Goal: Information Seeking & Learning: Learn about a topic

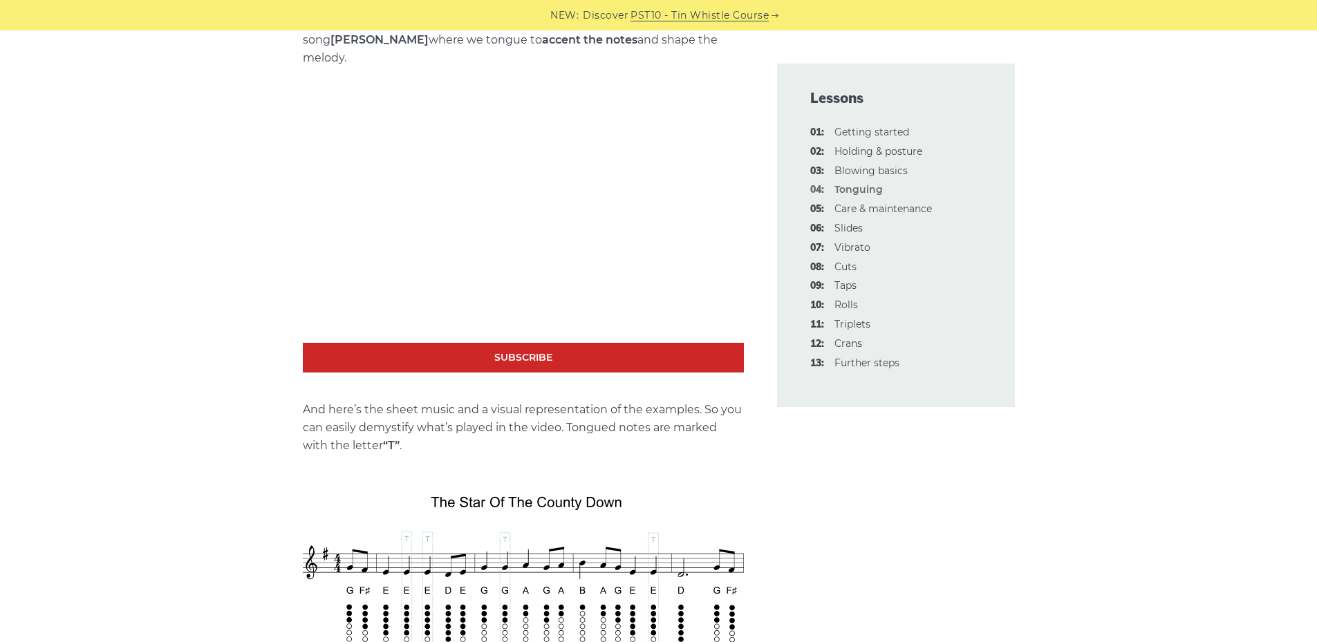
scroll to position [1936, 0]
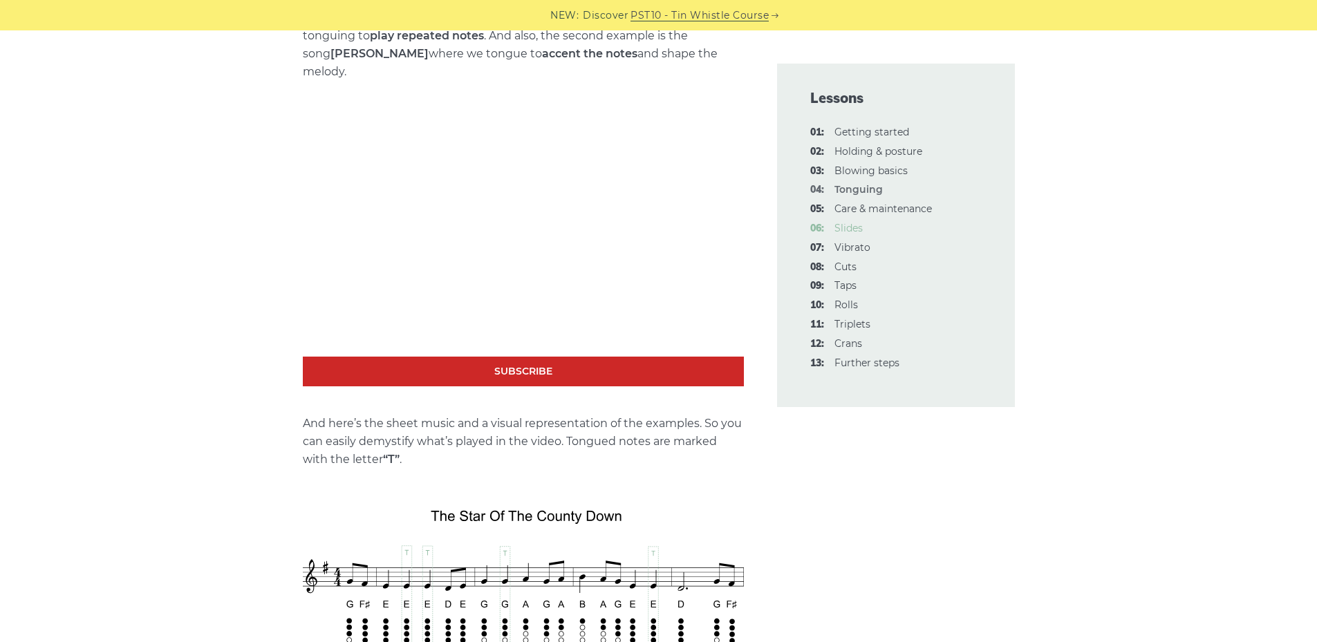
click at [835, 228] on link "06: Slides" at bounding box center [849, 228] width 28 height 12
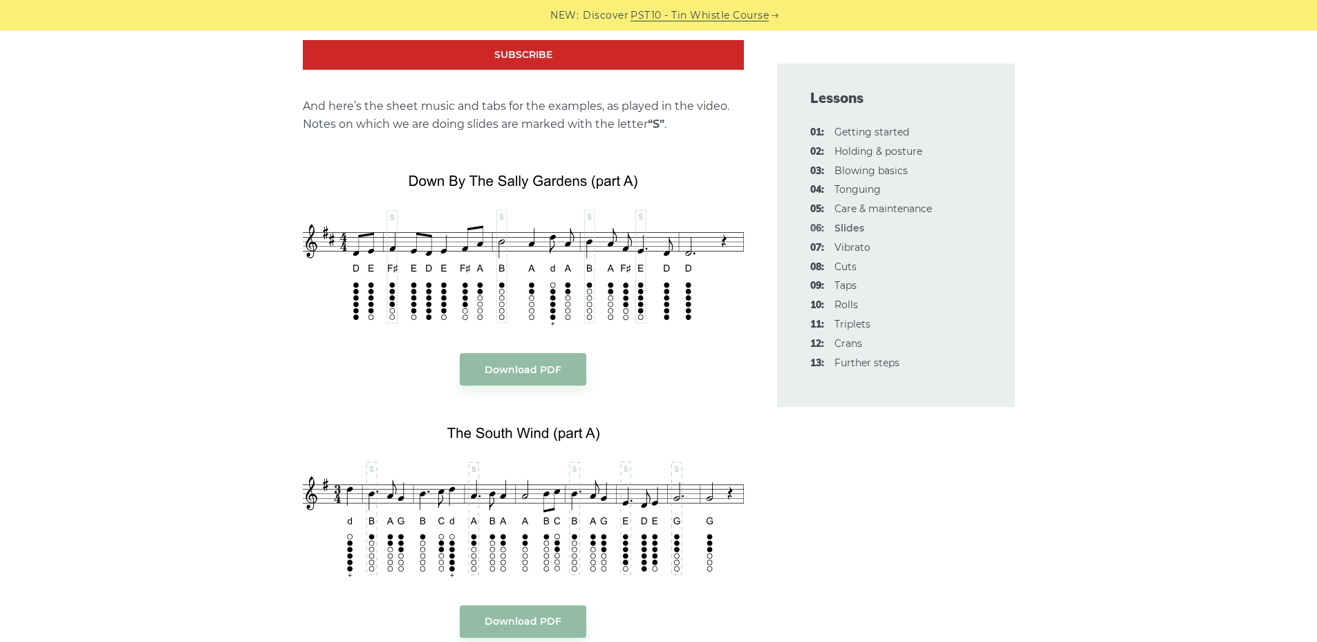
scroll to position [1521, 0]
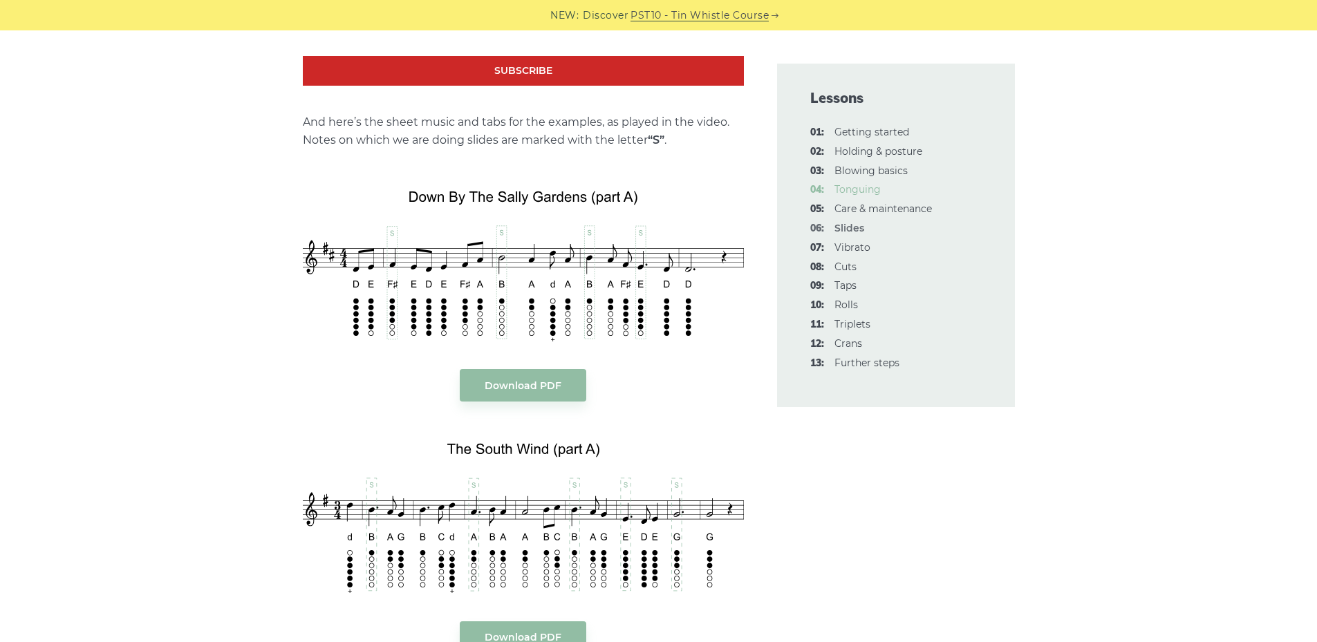
click at [849, 192] on link "04: Tonguing" at bounding box center [858, 189] width 46 height 12
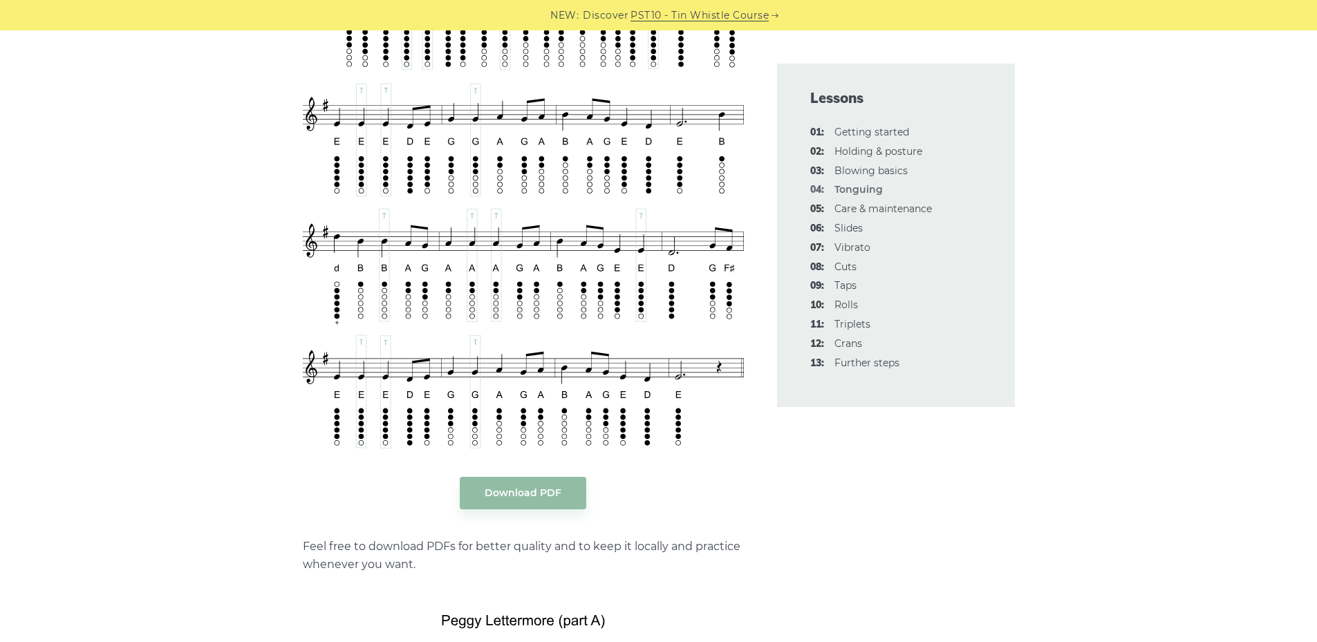
scroll to position [2559, 0]
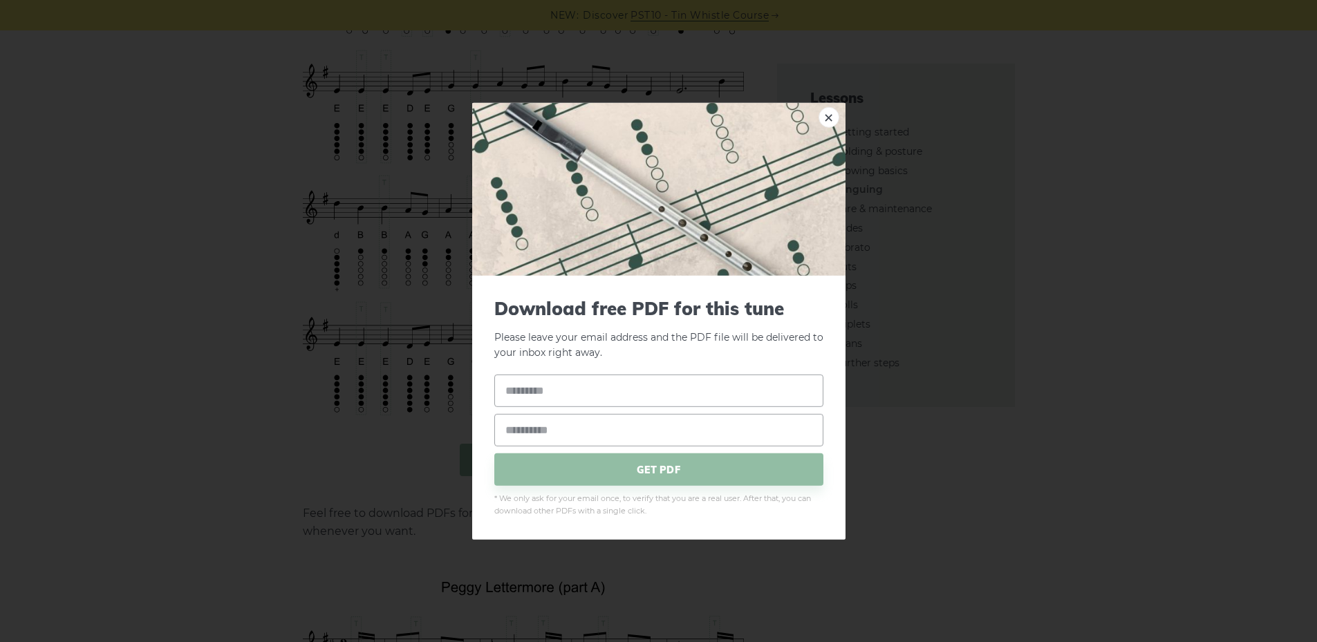
click at [519, 461] on body "NEW: Discover PST10 - Tin Whistle Course Lessons Fingering Charts Tabs & Notes …" at bounding box center [658, 650] width 1317 height 6419
click at [583, 391] on input "text" at bounding box center [658, 391] width 329 height 33
type input "**********"
click at [578, 431] on input "email" at bounding box center [658, 430] width 329 height 33
type input "**********"
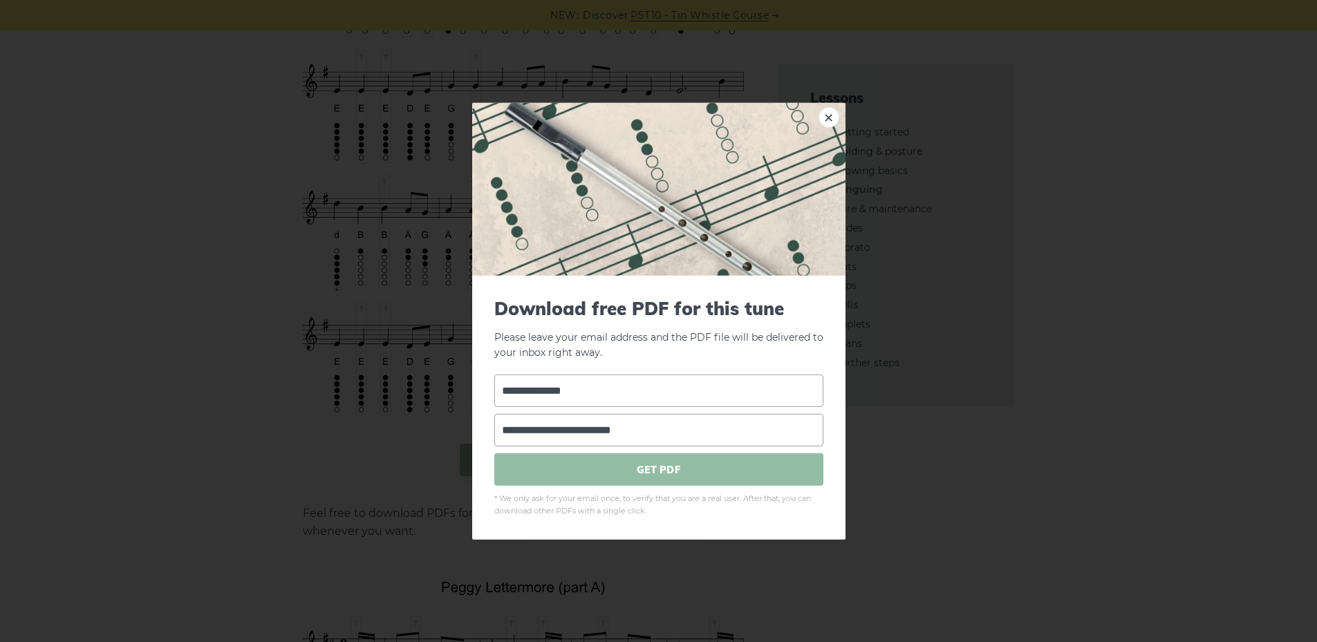
click at [647, 473] on span "GET PDF" at bounding box center [658, 470] width 329 height 33
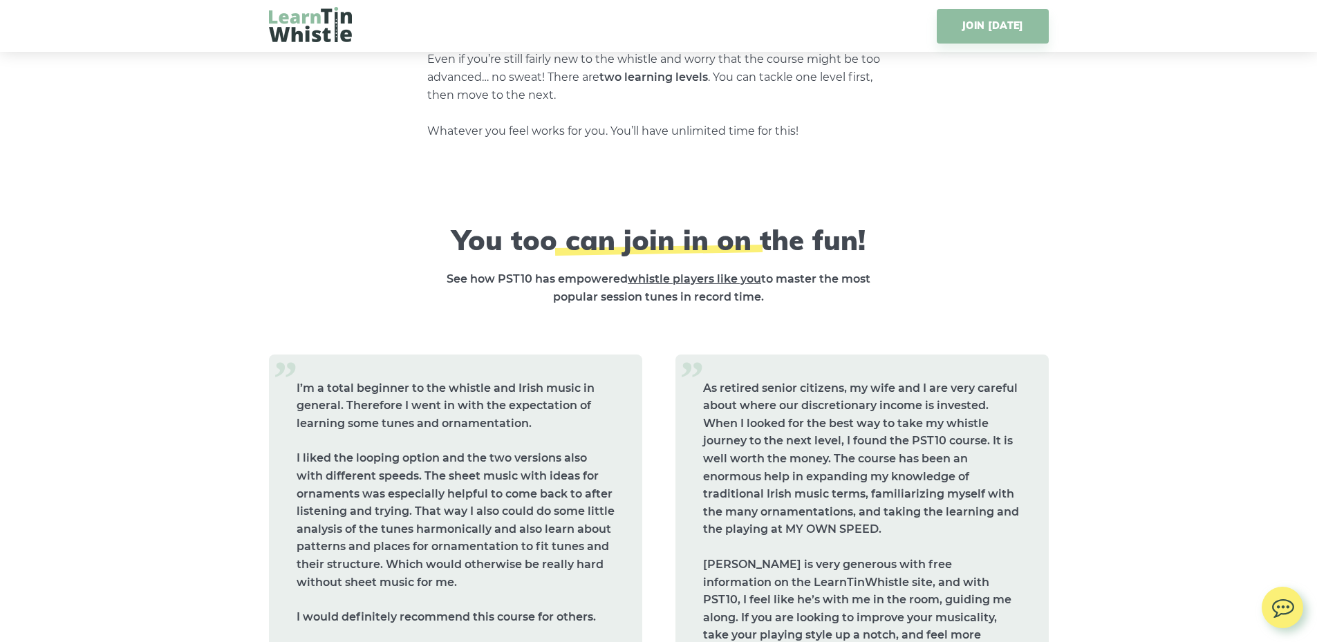
scroll to position [5809, 0]
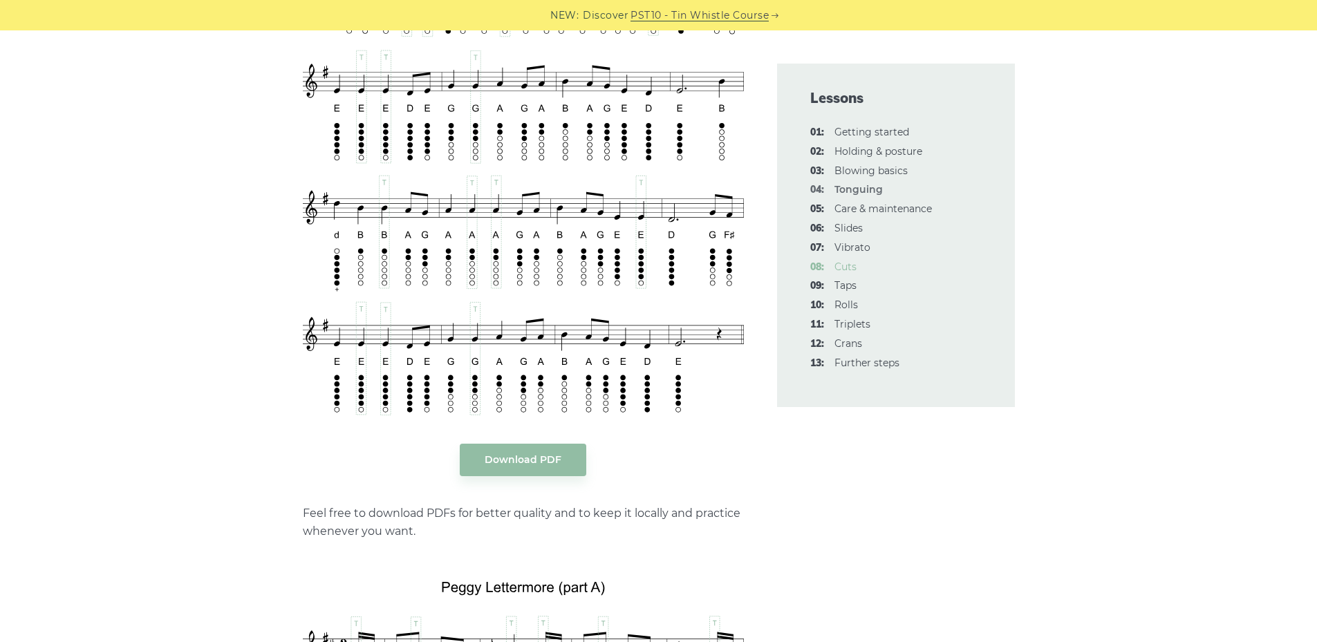
click at [853, 267] on link "08: Cuts" at bounding box center [846, 267] width 22 height 12
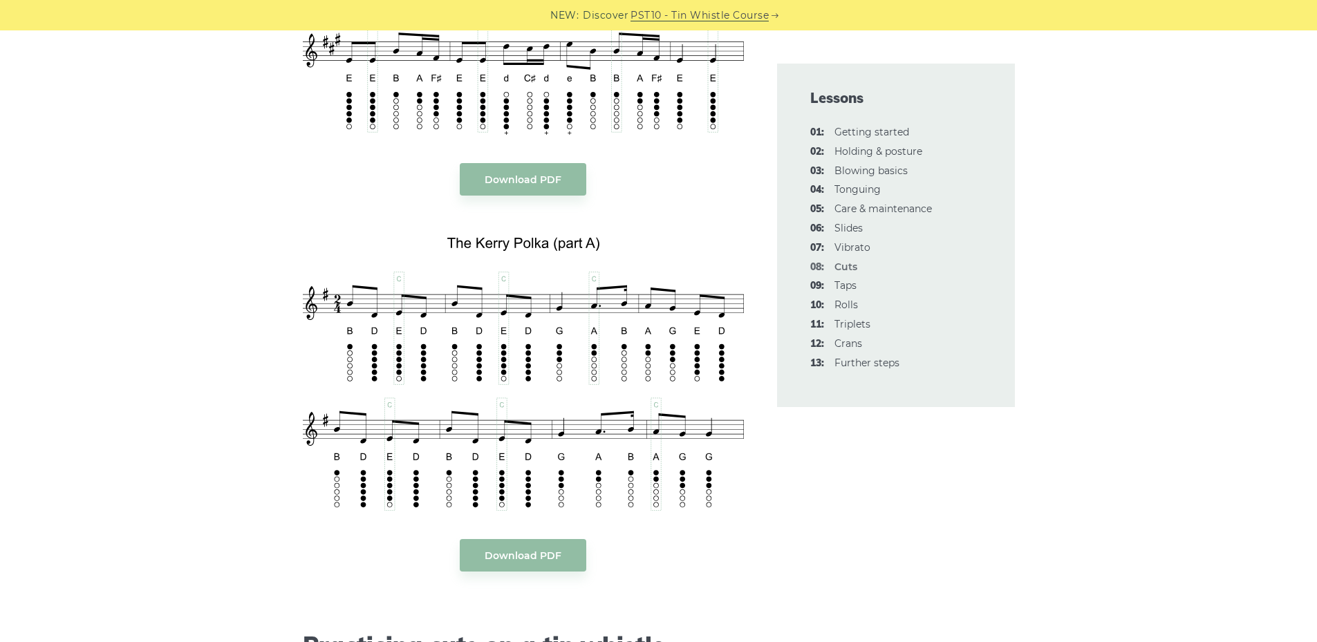
scroll to position [2974, 0]
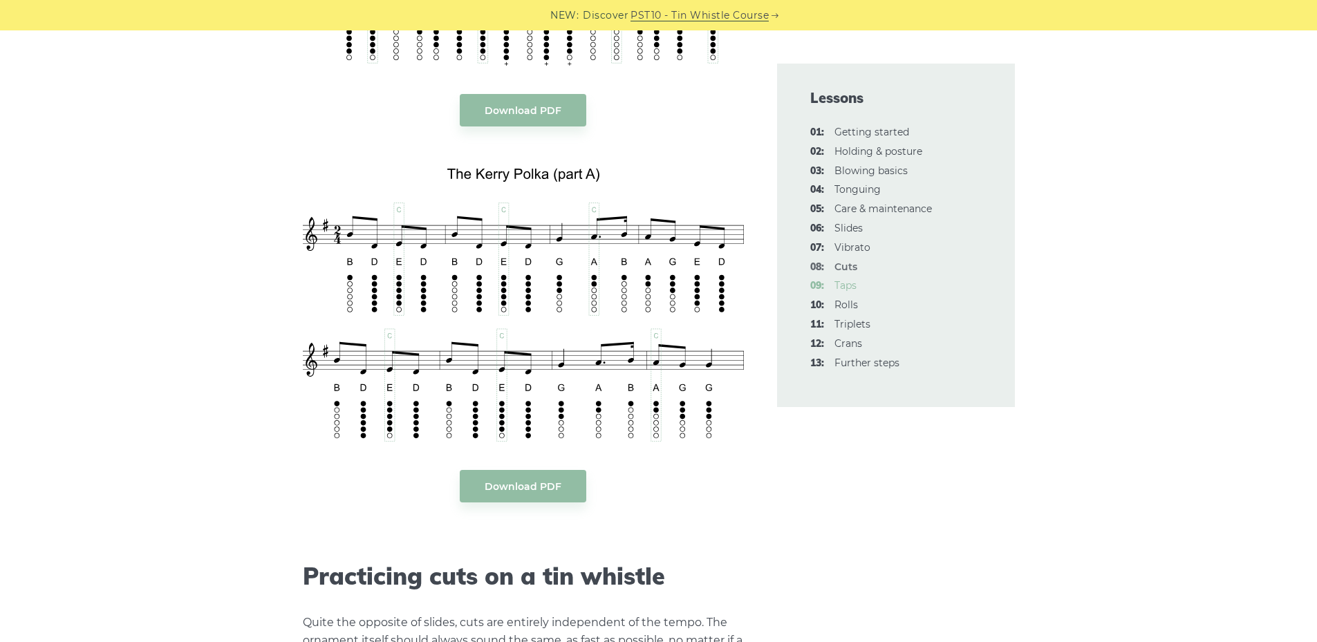
click at [844, 288] on link "09: Taps" at bounding box center [846, 285] width 22 height 12
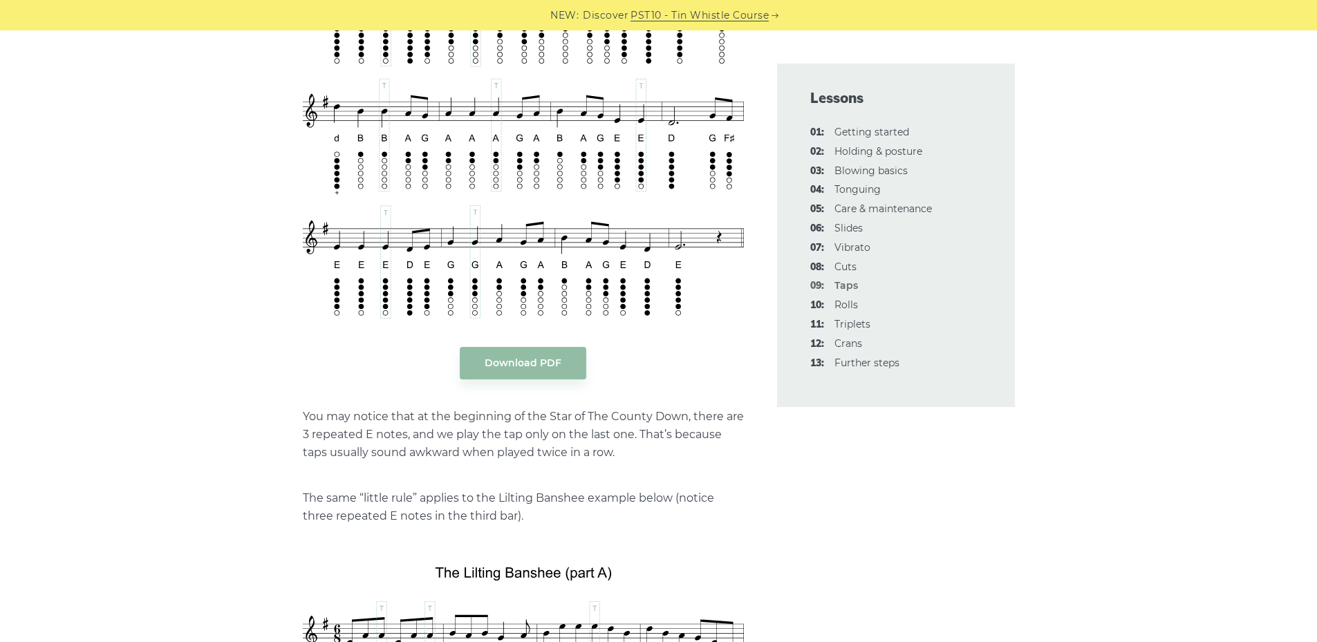
scroll to position [2697, 0]
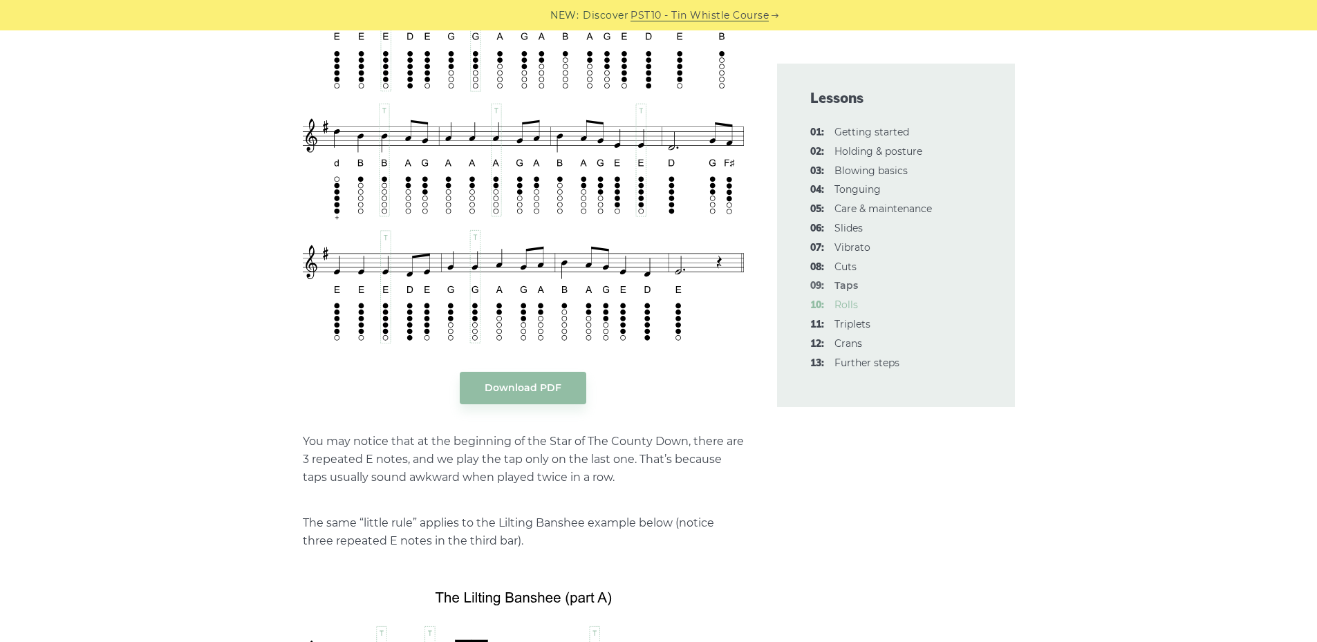
click at [852, 304] on link "10: Rolls" at bounding box center [847, 305] width 24 height 12
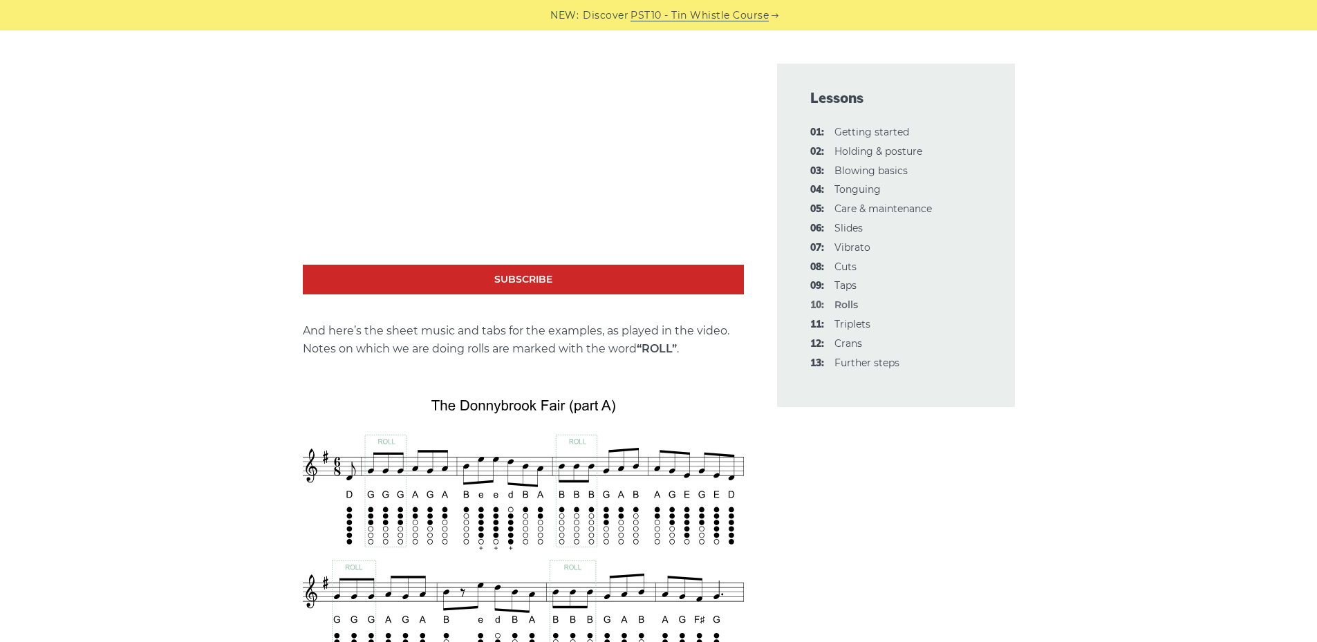
scroll to position [2005, 0]
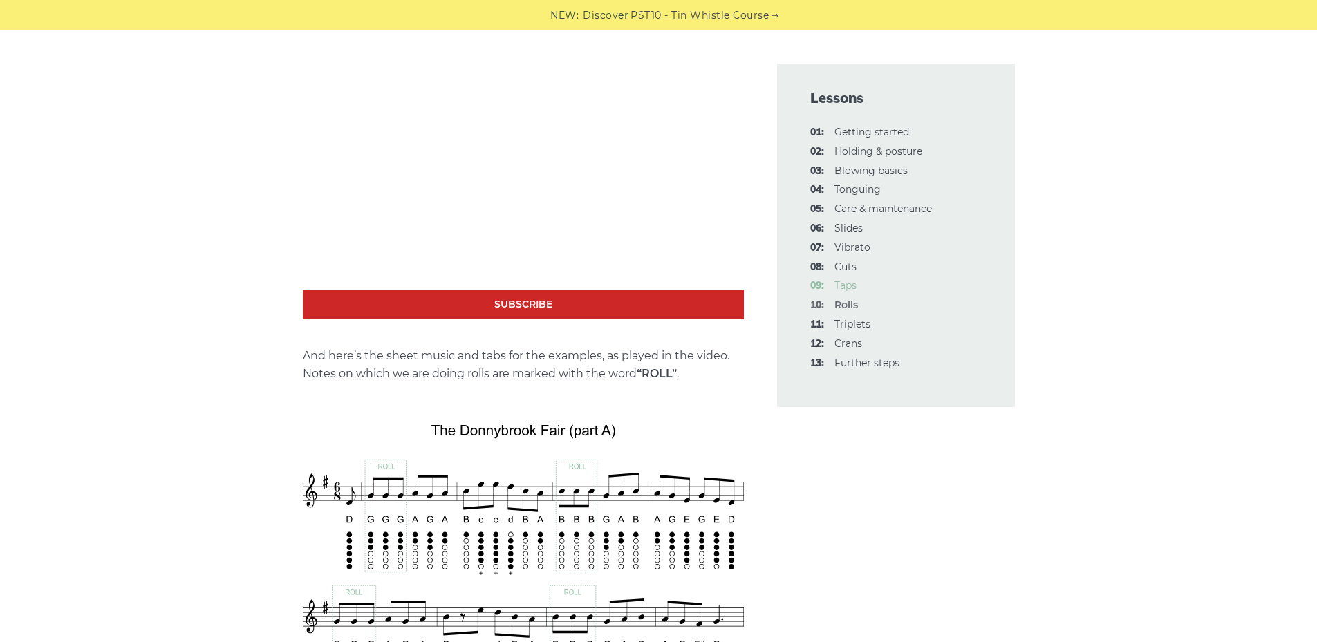
click at [849, 286] on link "09: Taps" at bounding box center [846, 285] width 22 height 12
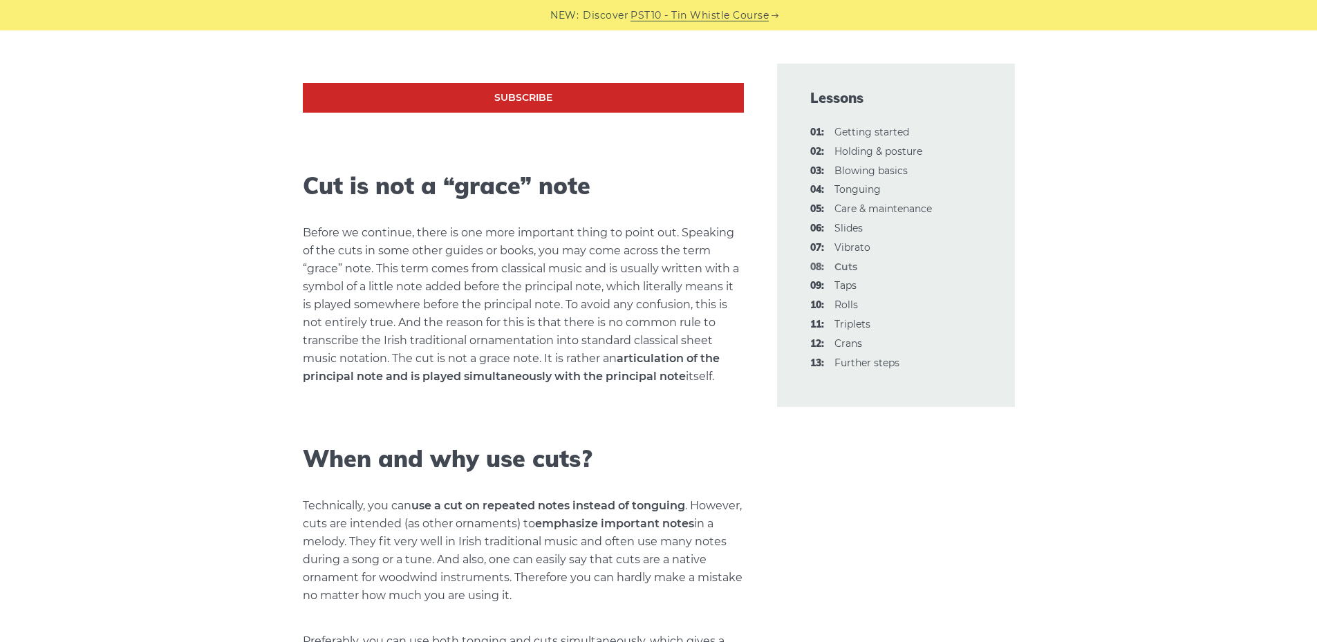
scroll to position [1590, 0]
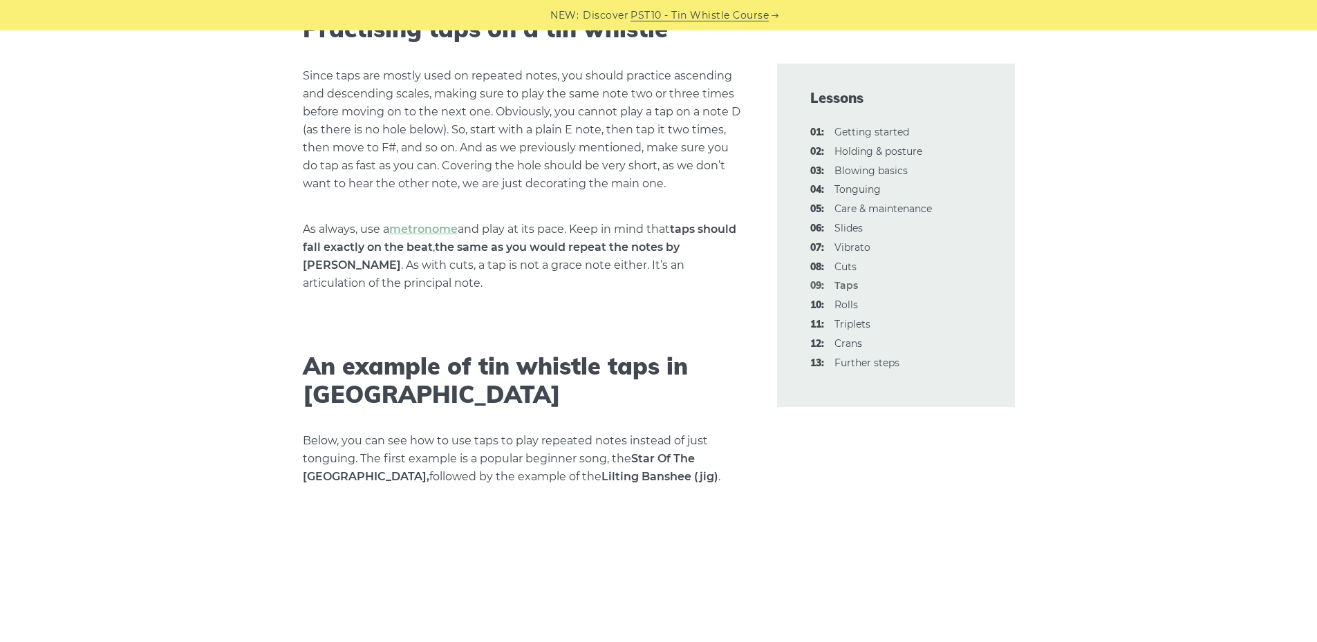
scroll to position [1590, 0]
